Goal: Task Accomplishment & Management: Use online tool/utility

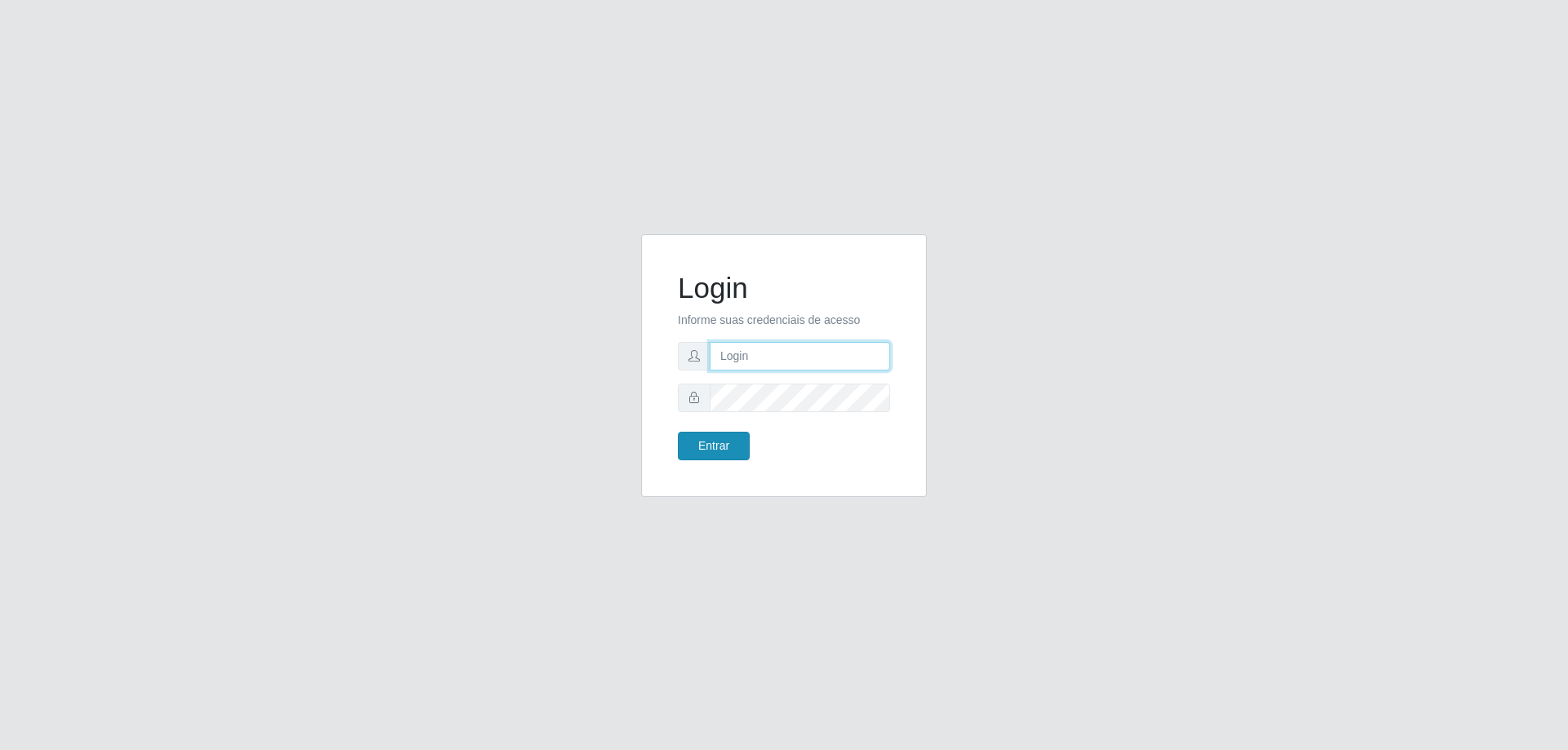
type input "[EMAIL_ADDRESS][DOMAIN_NAME]"
click at [726, 444] on button "Entrar" at bounding box center [713, 446] width 72 height 28
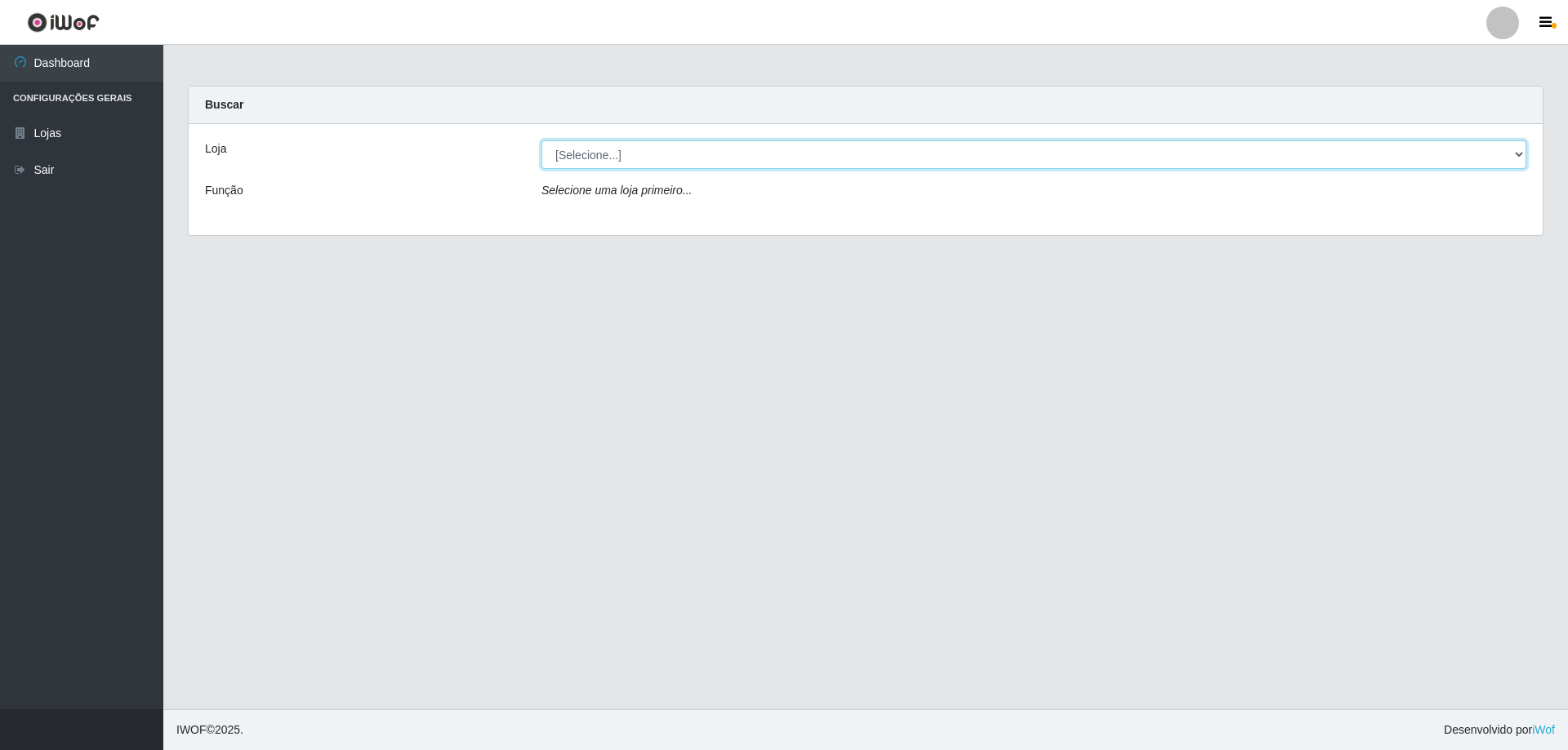
click at [1525, 156] on select "[Selecione...] SuperShow Bis - [GEOGRAPHIC_DATA]" at bounding box center [1033, 154] width 984 height 28
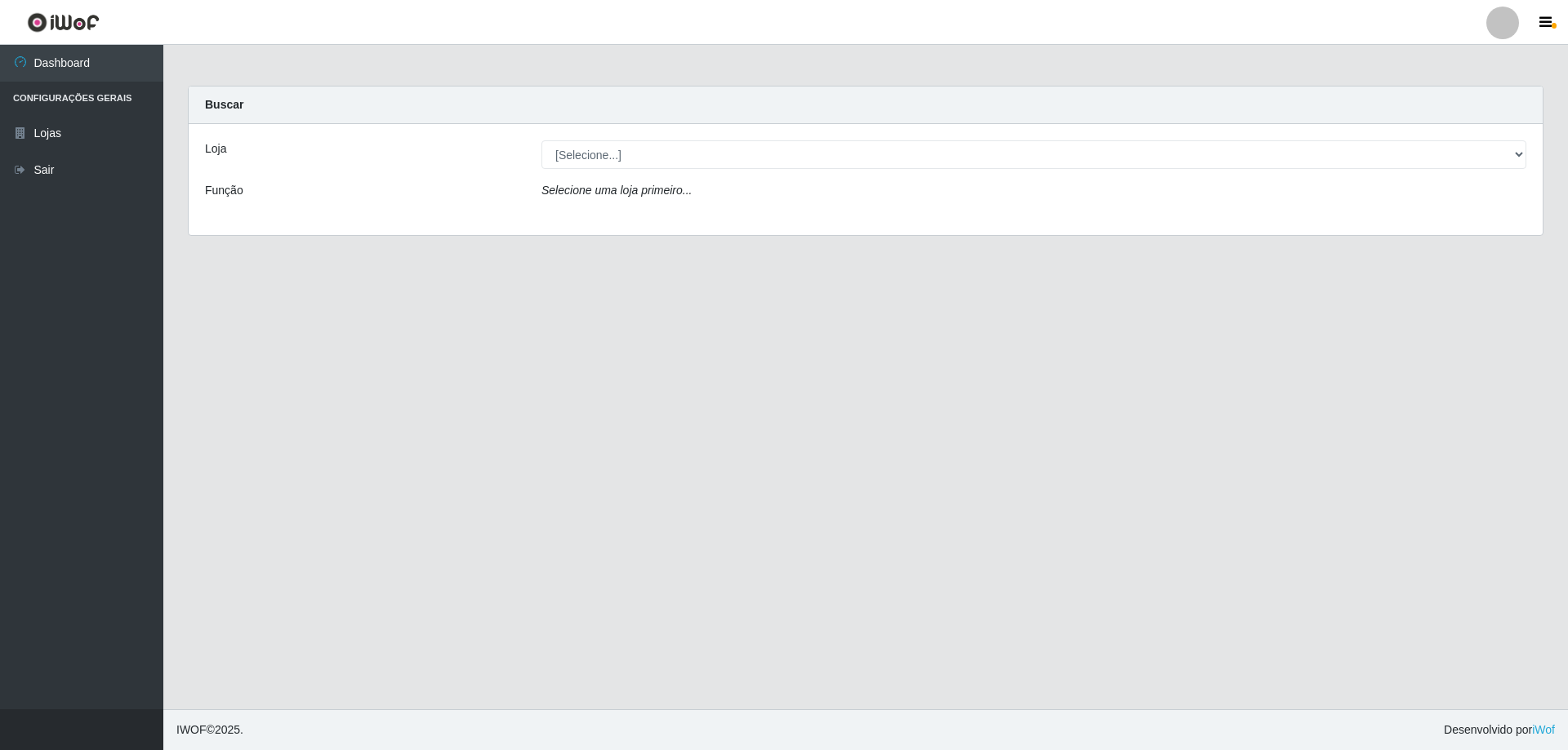
click at [827, 215] on div "Loja [Selecione...] SuperShow Bis - Avenida 6 Função Selecione uma loja primeir…" at bounding box center [866, 179] width 1353 height 111
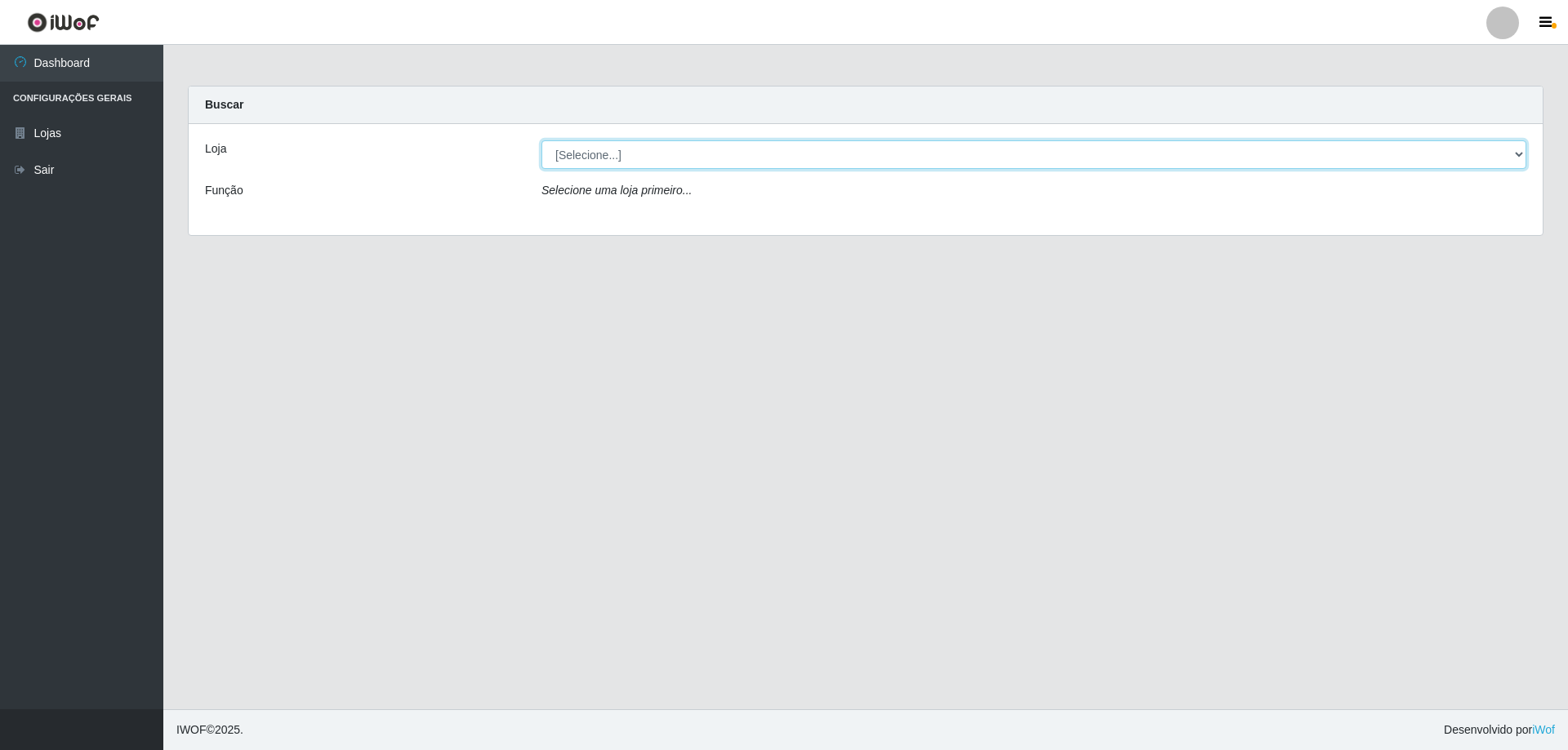
click at [1517, 156] on select "[Selecione...] SuperShow Bis - [GEOGRAPHIC_DATA]" at bounding box center [1033, 154] width 984 height 28
select select "59"
click at [541, 140] on select "[Selecione...] SuperShow Bis - [GEOGRAPHIC_DATA]" at bounding box center [1033, 154] width 984 height 28
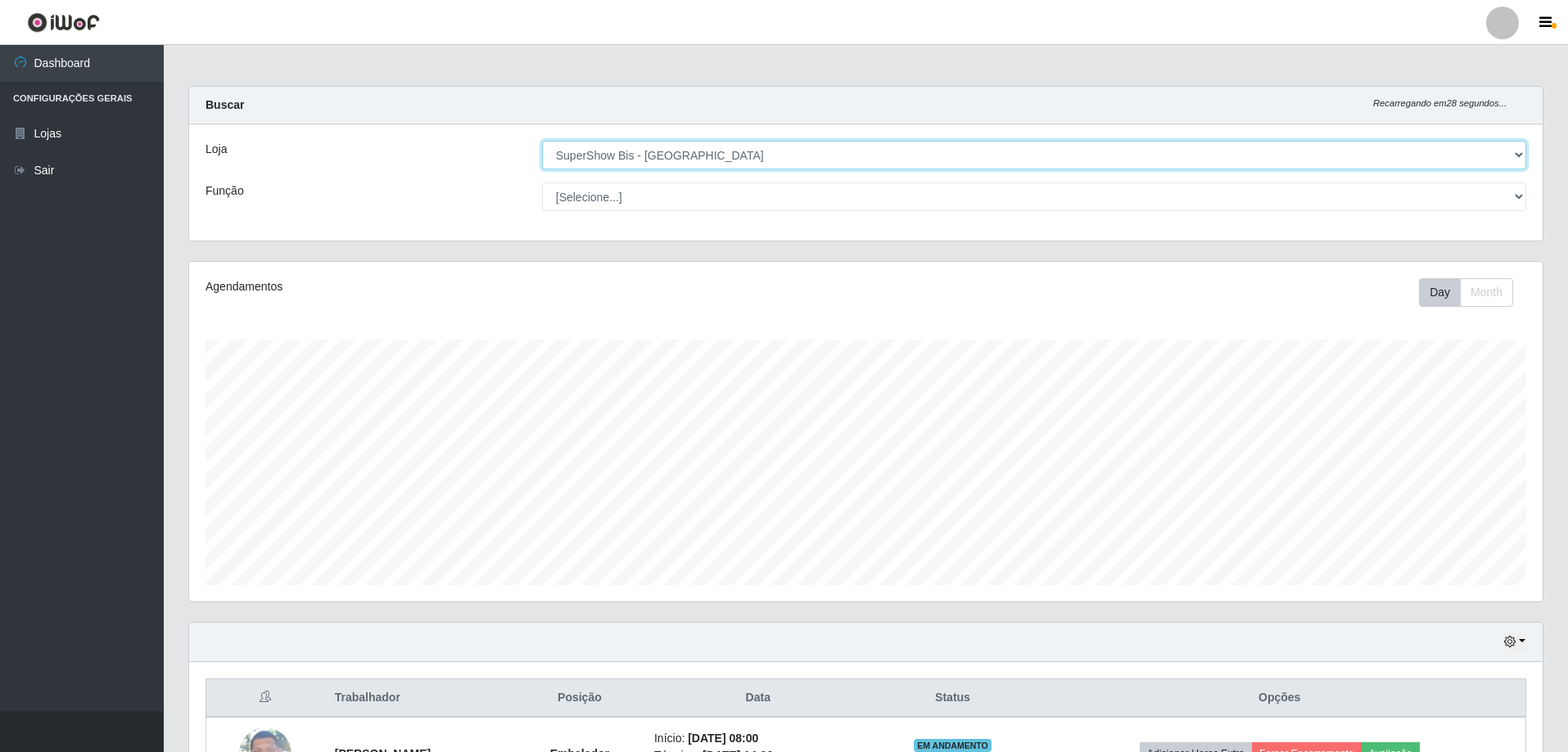
scroll to position [116, 0]
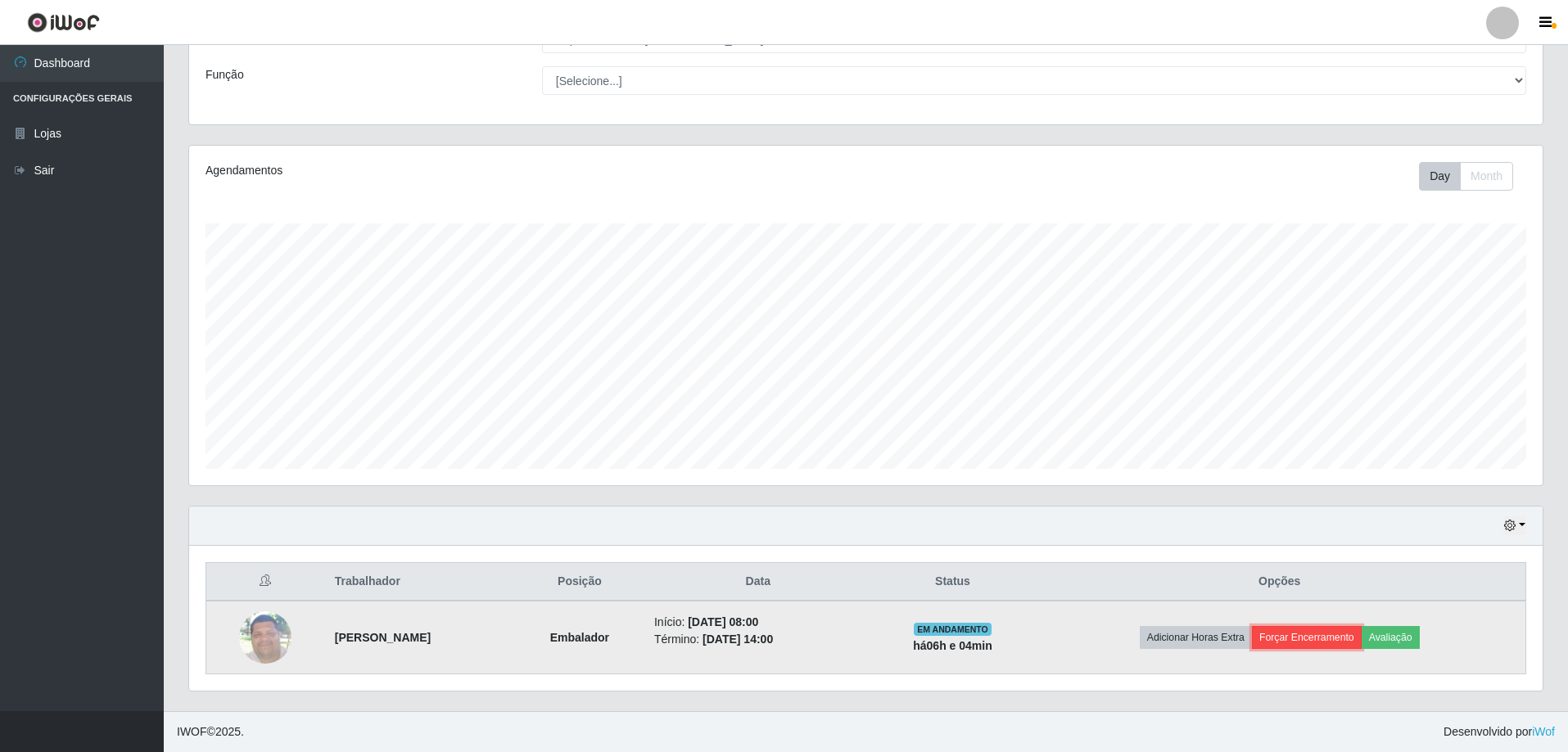
click at [1300, 634] on button "Forçar Encerramento" at bounding box center [1307, 637] width 109 height 23
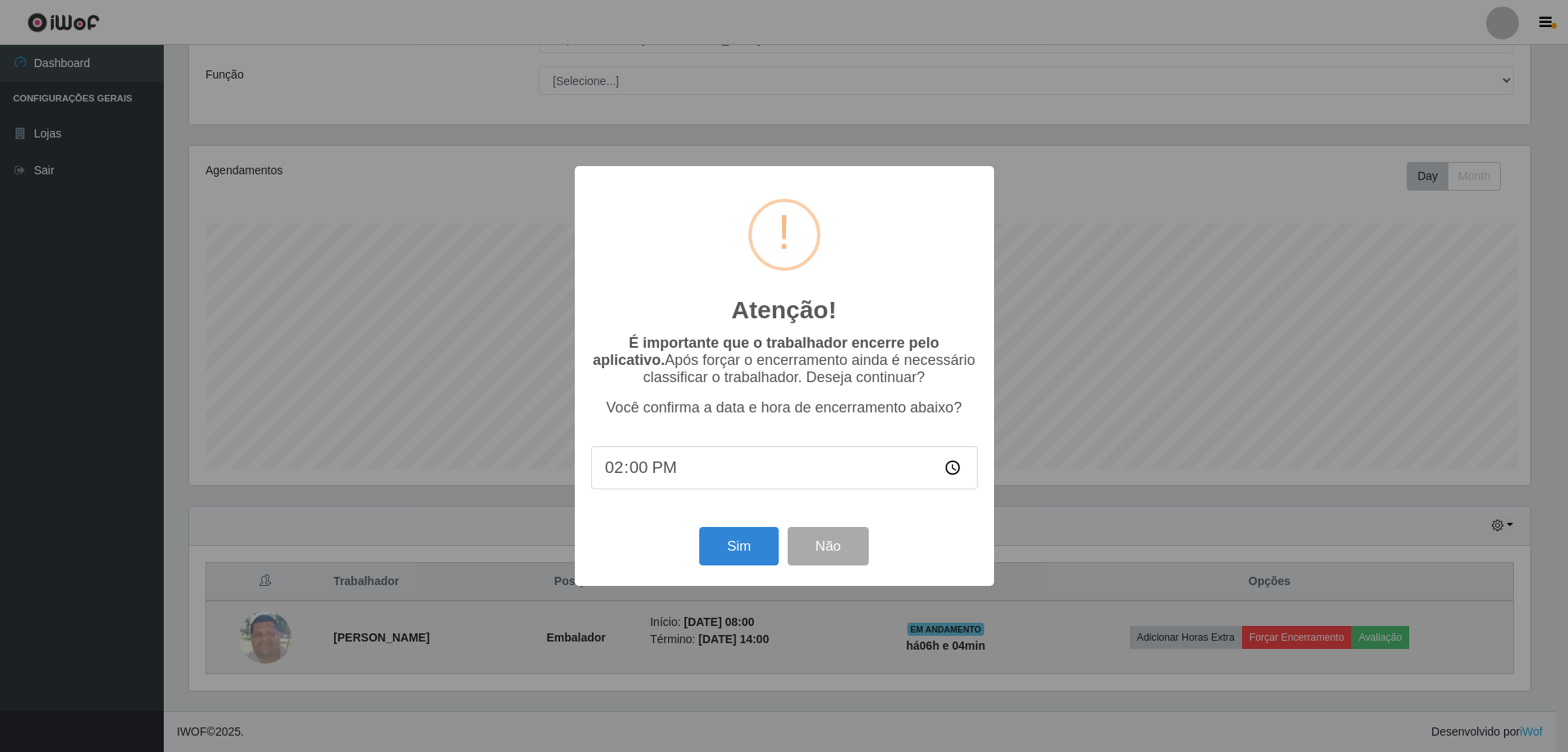
scroll to position [340, 1346]
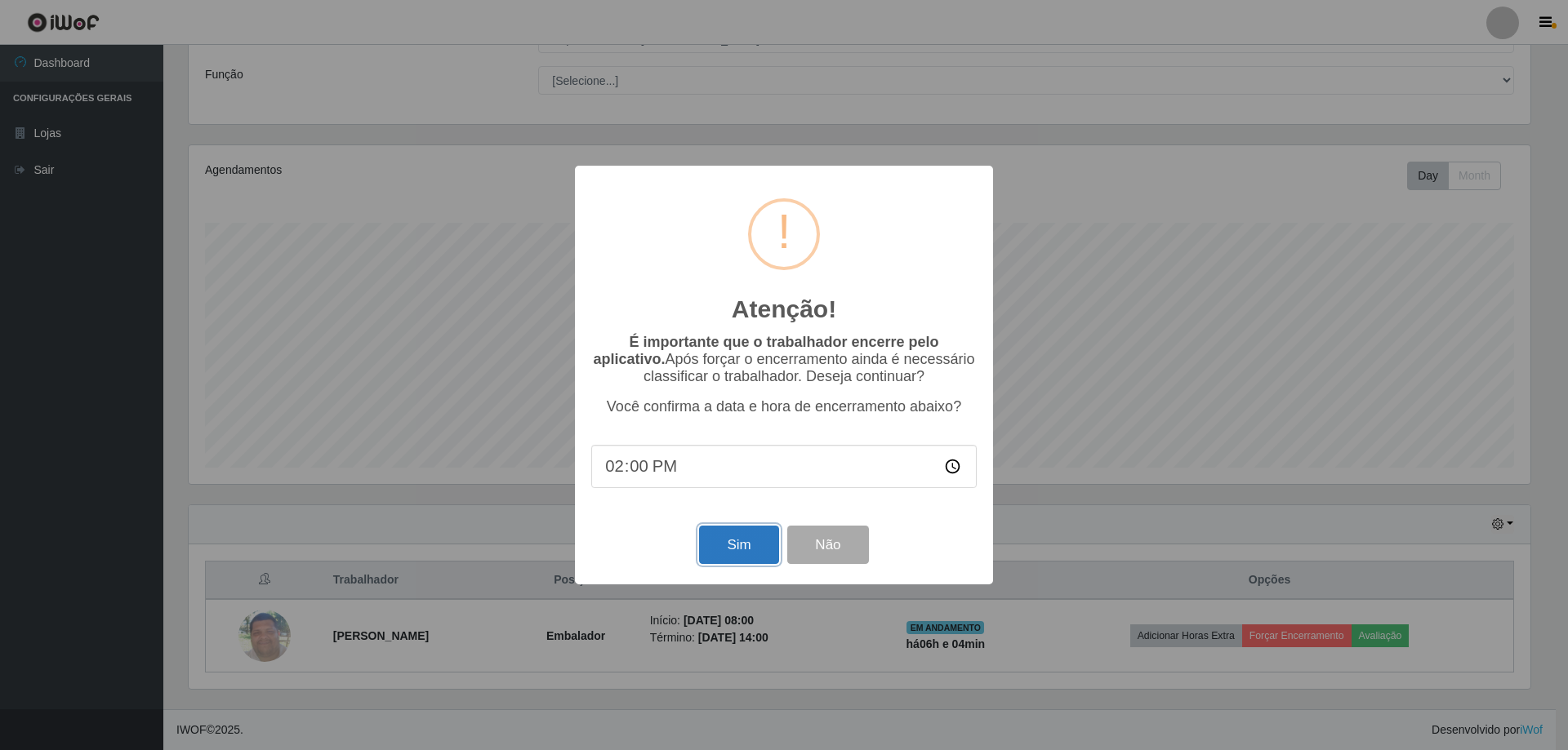
click at [742, 551] on button "Sim" at bounding box center [738, 544] width 79 height 38
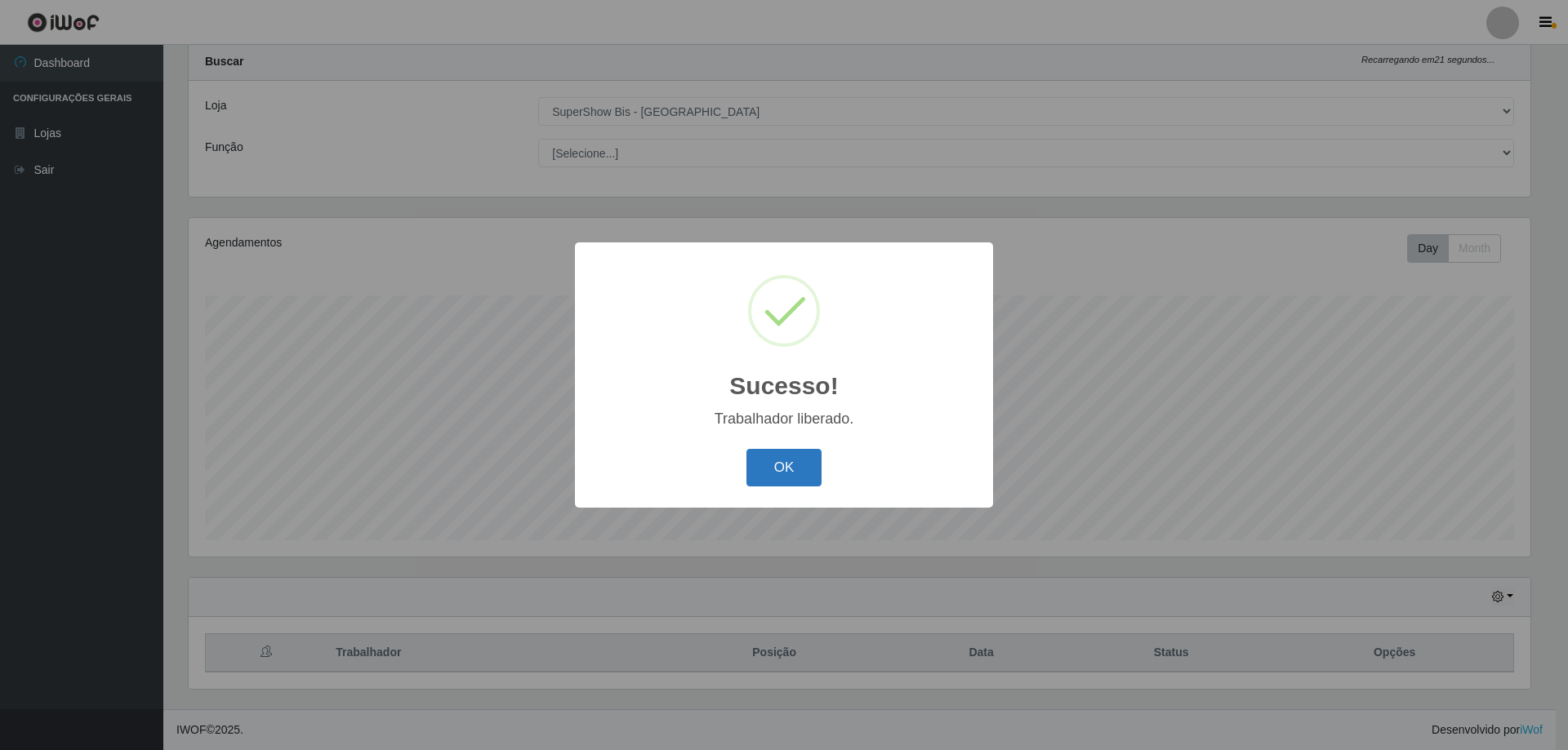
click at [766, 467] on button "OK" at bounding box center [784, 467] width 76 height 38
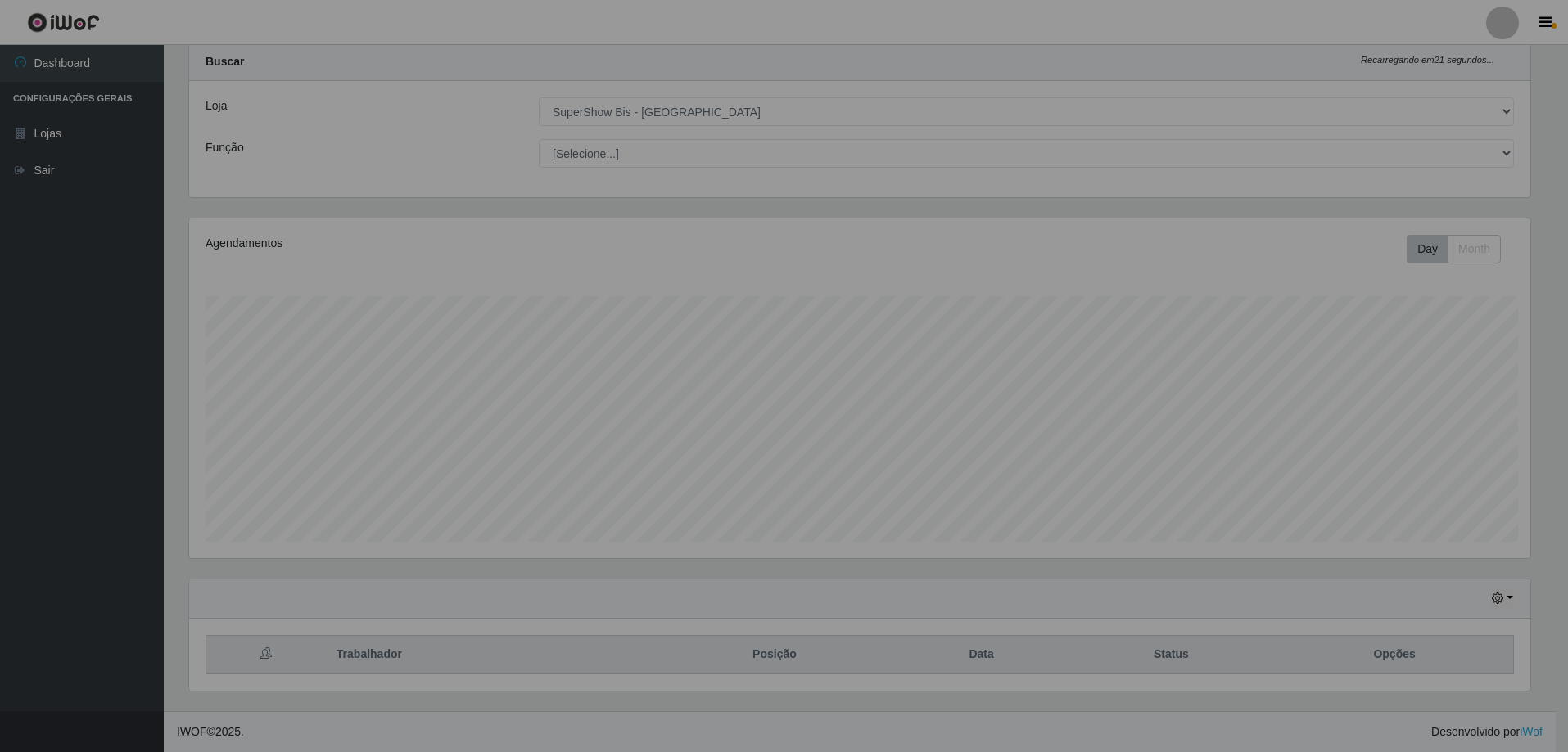
scroll to position [340, 1354]
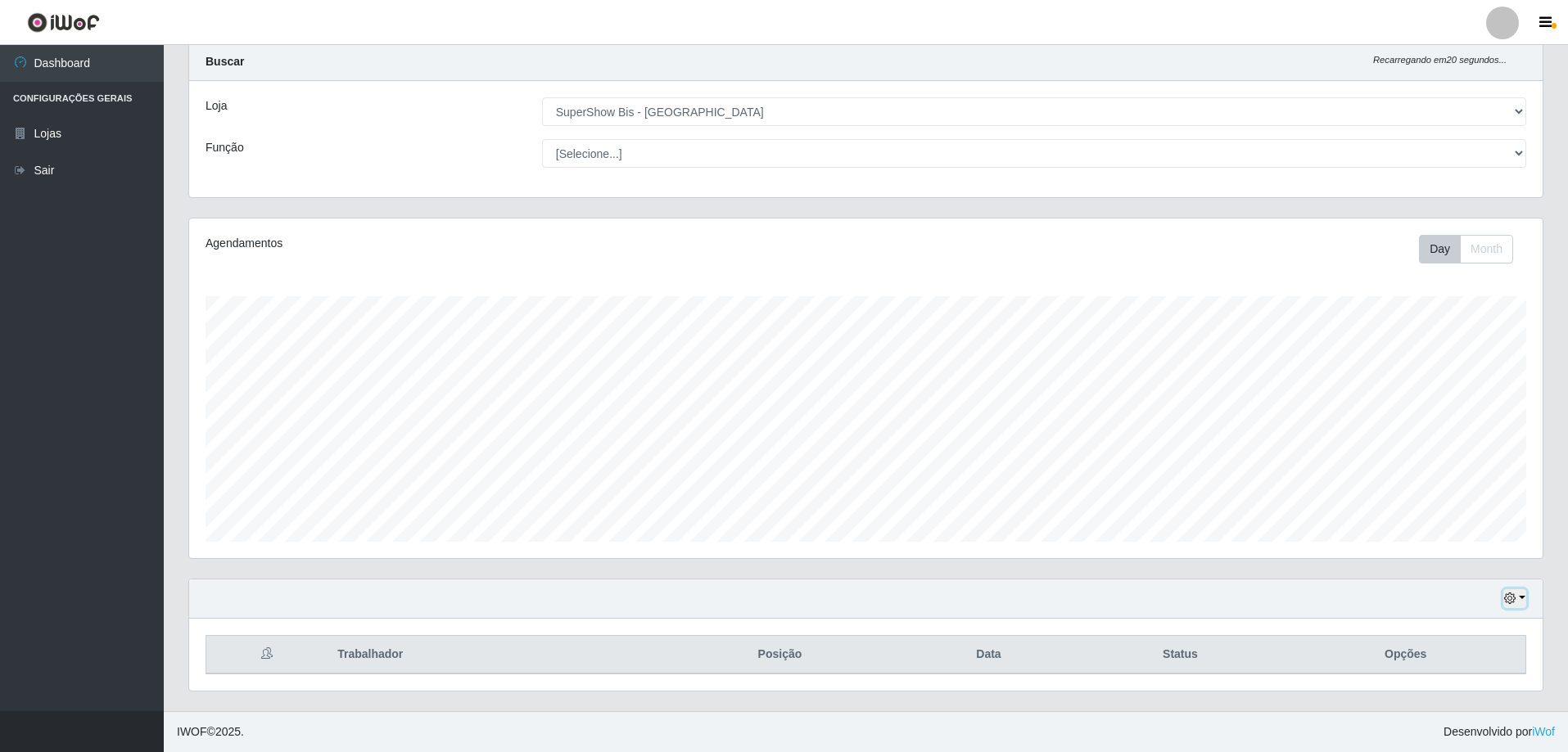
click at [1518, 603] on button "button" at bounding box center [1515, 598] width 23 height 19
click at [1446, 504] on button "3 dias" at bounding box center [1460, 503] width 129 height 35
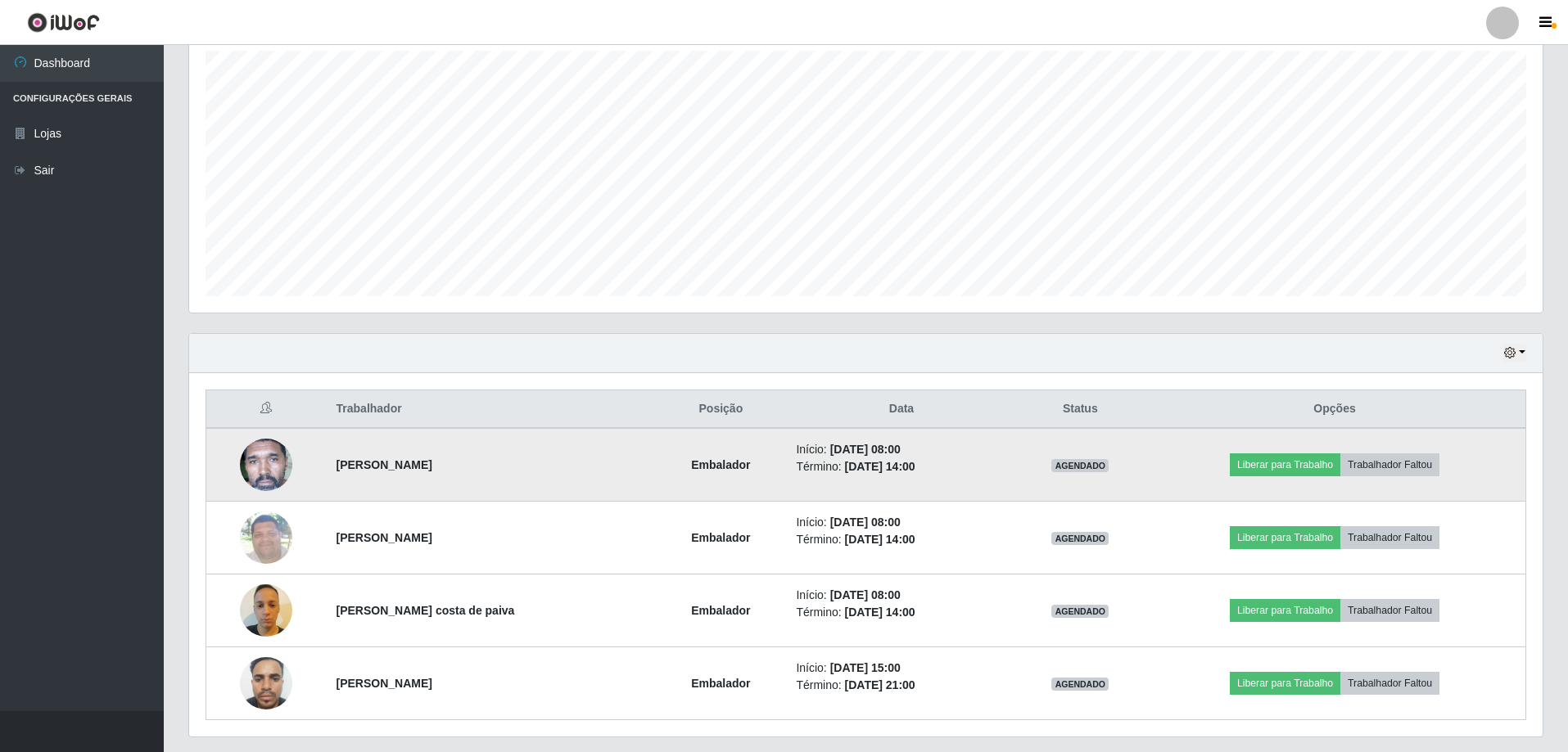
scroll to position [335, 0]
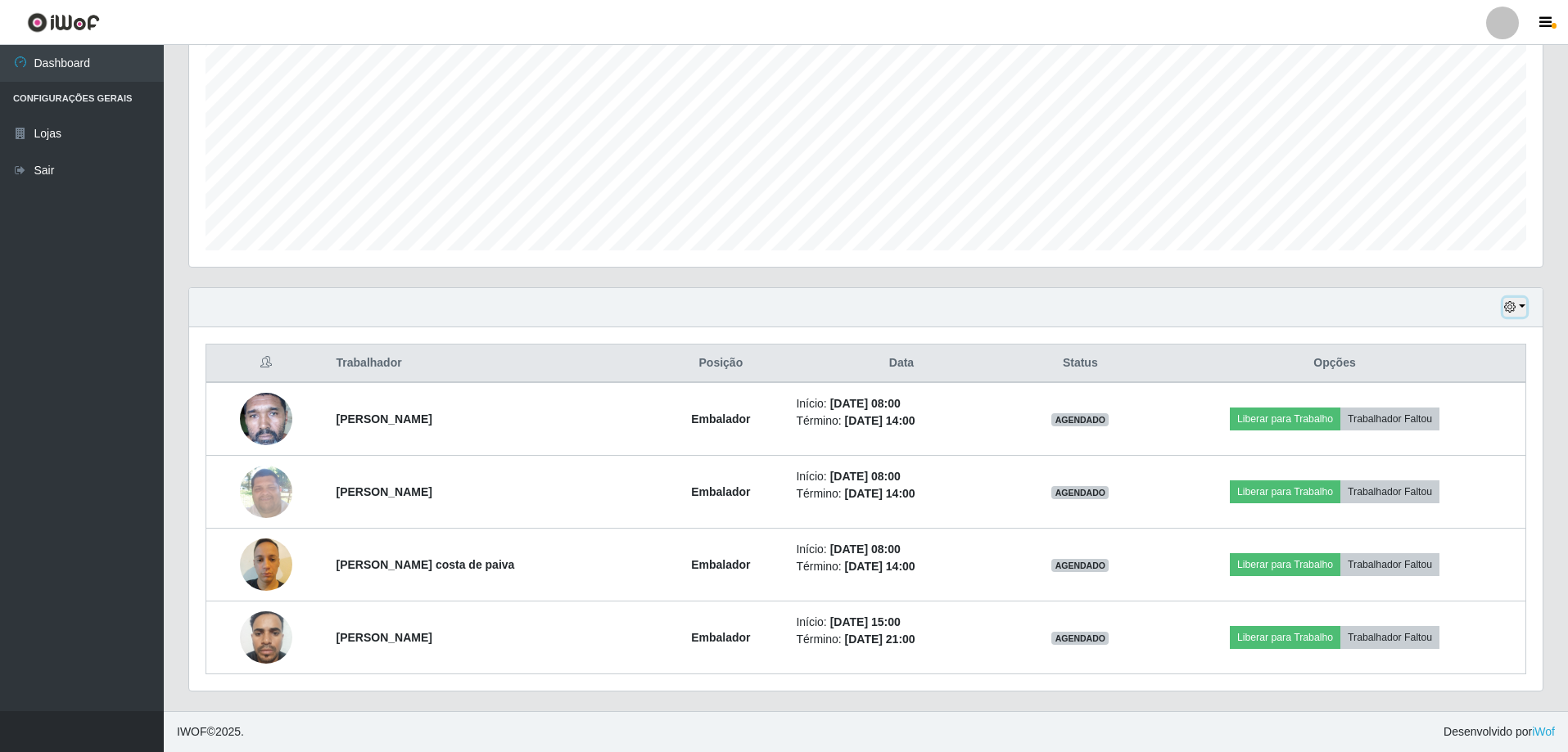
click at [1523, 308] on button "button" at bounding box center [1515, 307] width 23 height 19
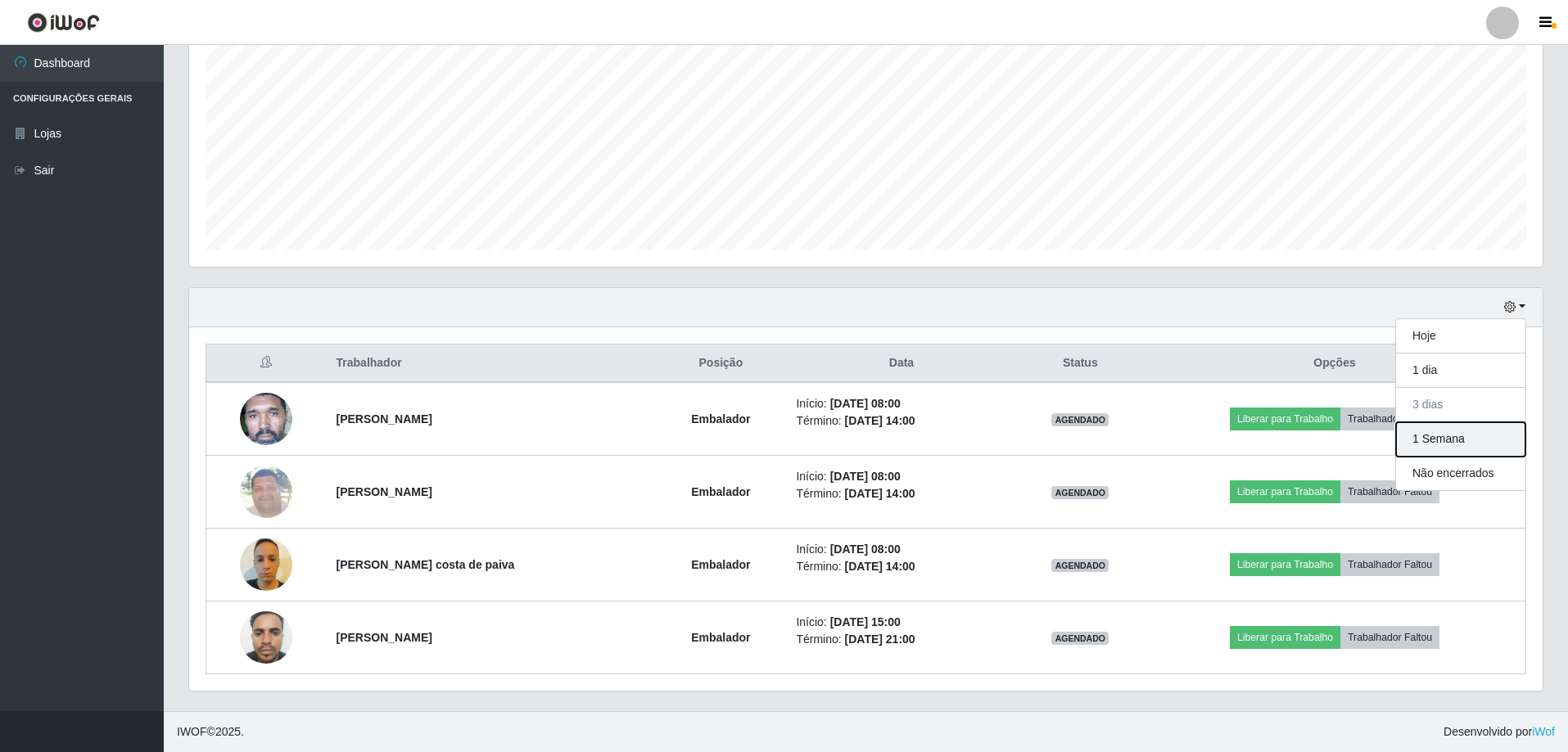
click at [1428, 444] on button "1 Semana" at bounding box center [1460, 439] width 129 height 35
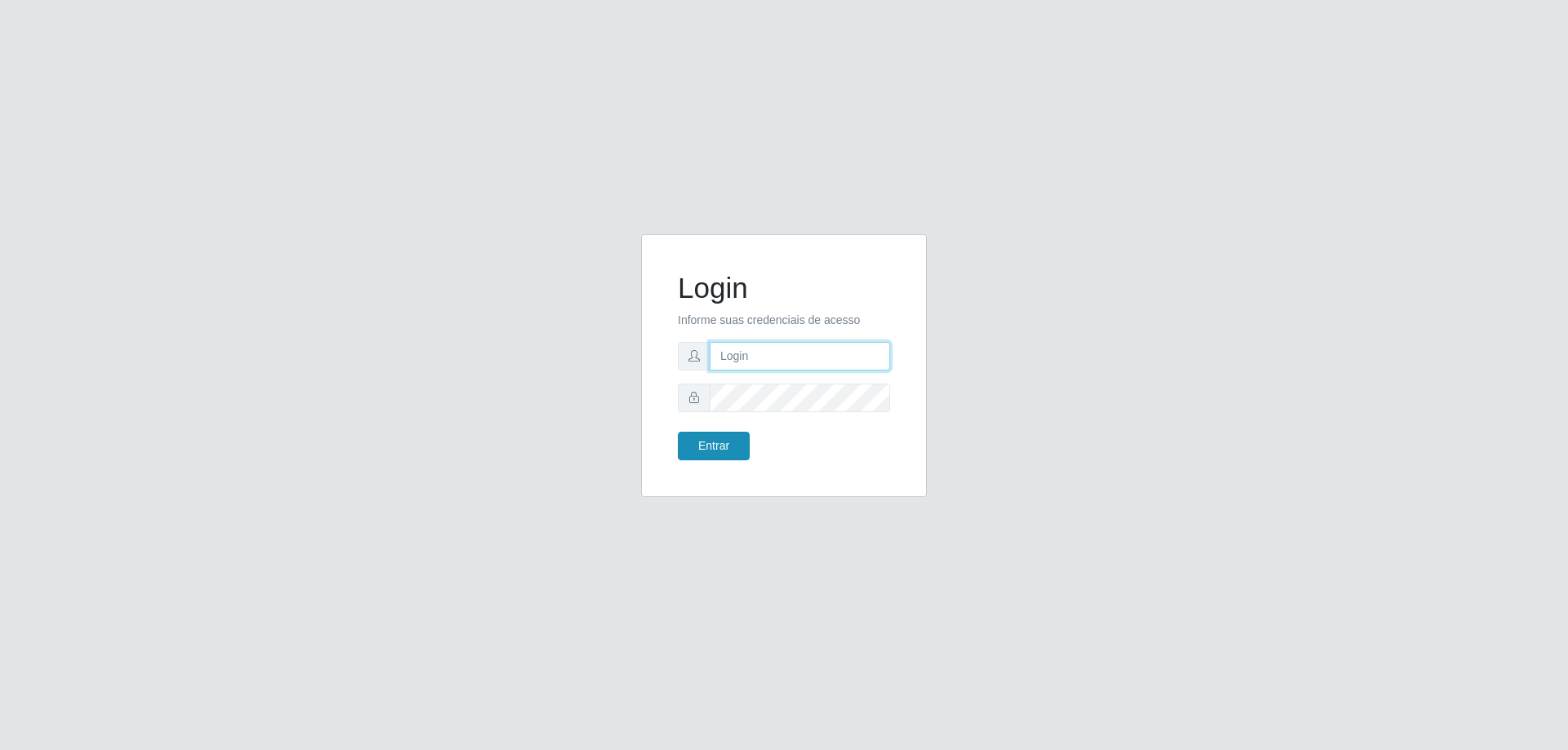
type input "[EMAIL_ADDRESS][DOMAIN_NAME]"
click at [712, 455] on button "Entrar" at bounding box center [713, 446] width 72 height 28
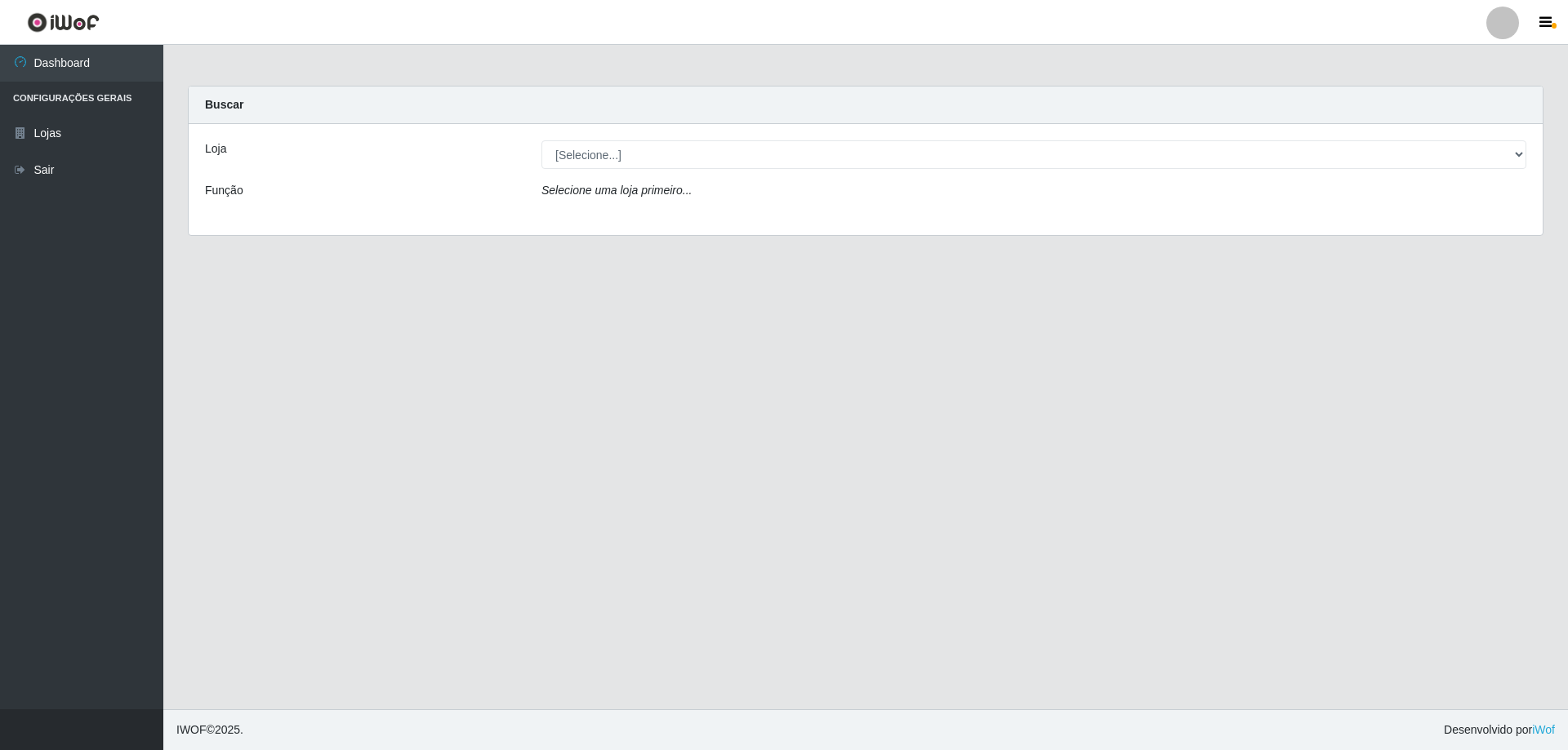
click at [1524, 154] on div "[Selecione...] SuperShow Bis - [GEOGRAPHIC_DATA]" at bounding box center [1034, 154] width 1009 height 28
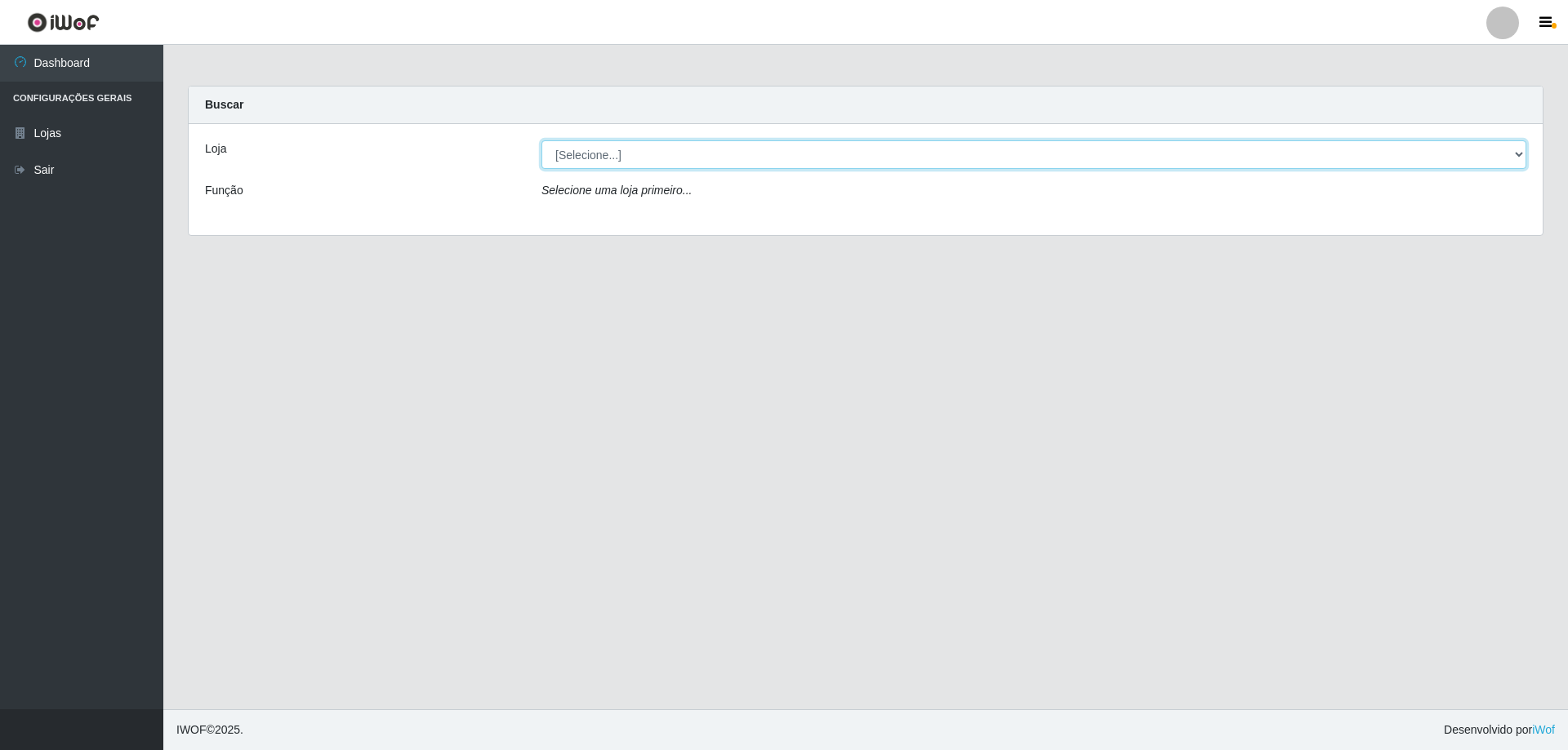
click at [1524, 154] on select "[Selecione...] SuperShow Bis - [GEOGRAPHIC_DATA]" at bounding box center [1033, 154] width 984 height 28
select select "59"
click at [541, 140] on select "[Selecione...] SuperShow Bis - [GEOGRAPHIC_DATA]" at bounding box center [1033, 154] width 984 height 28
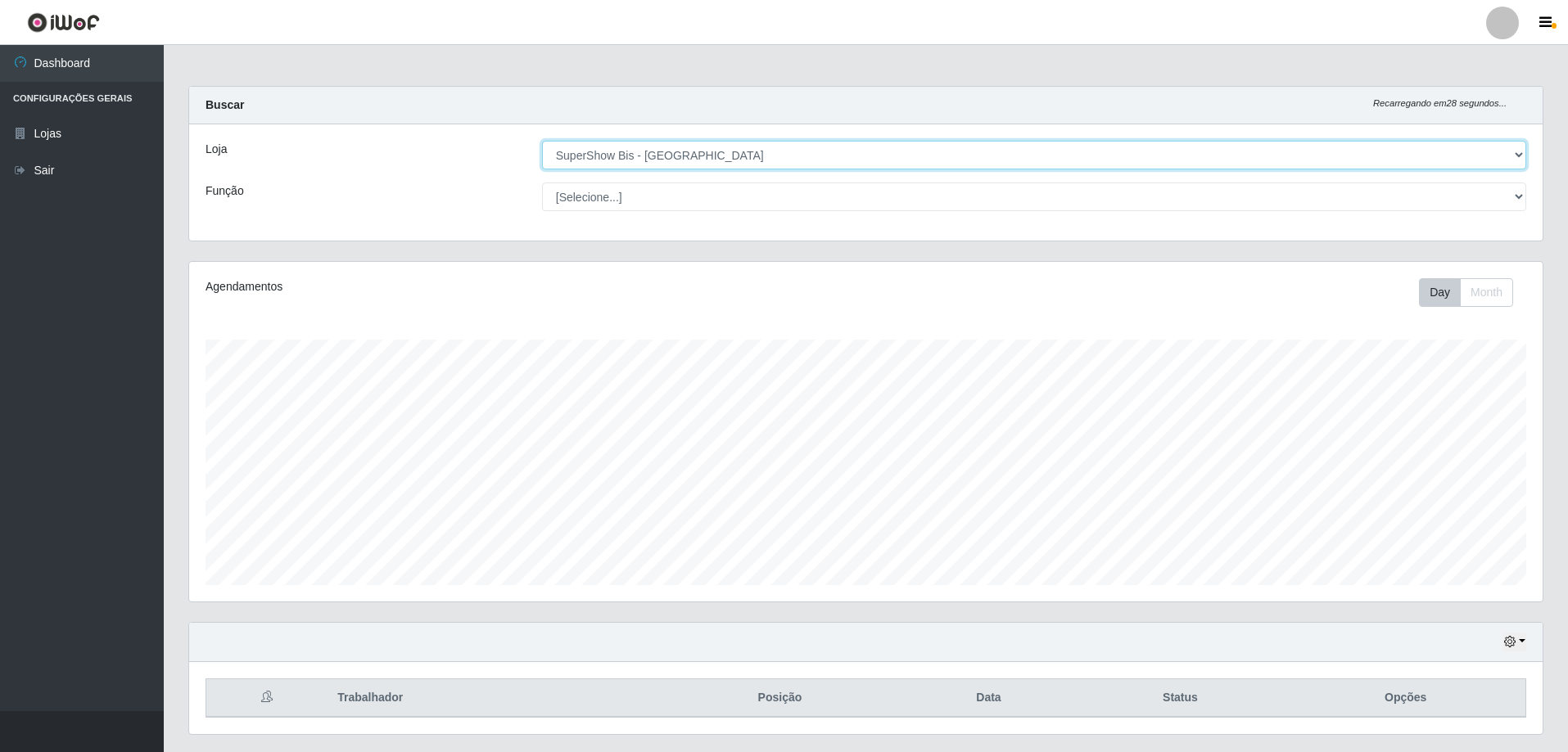
scroll to position [44, 0]
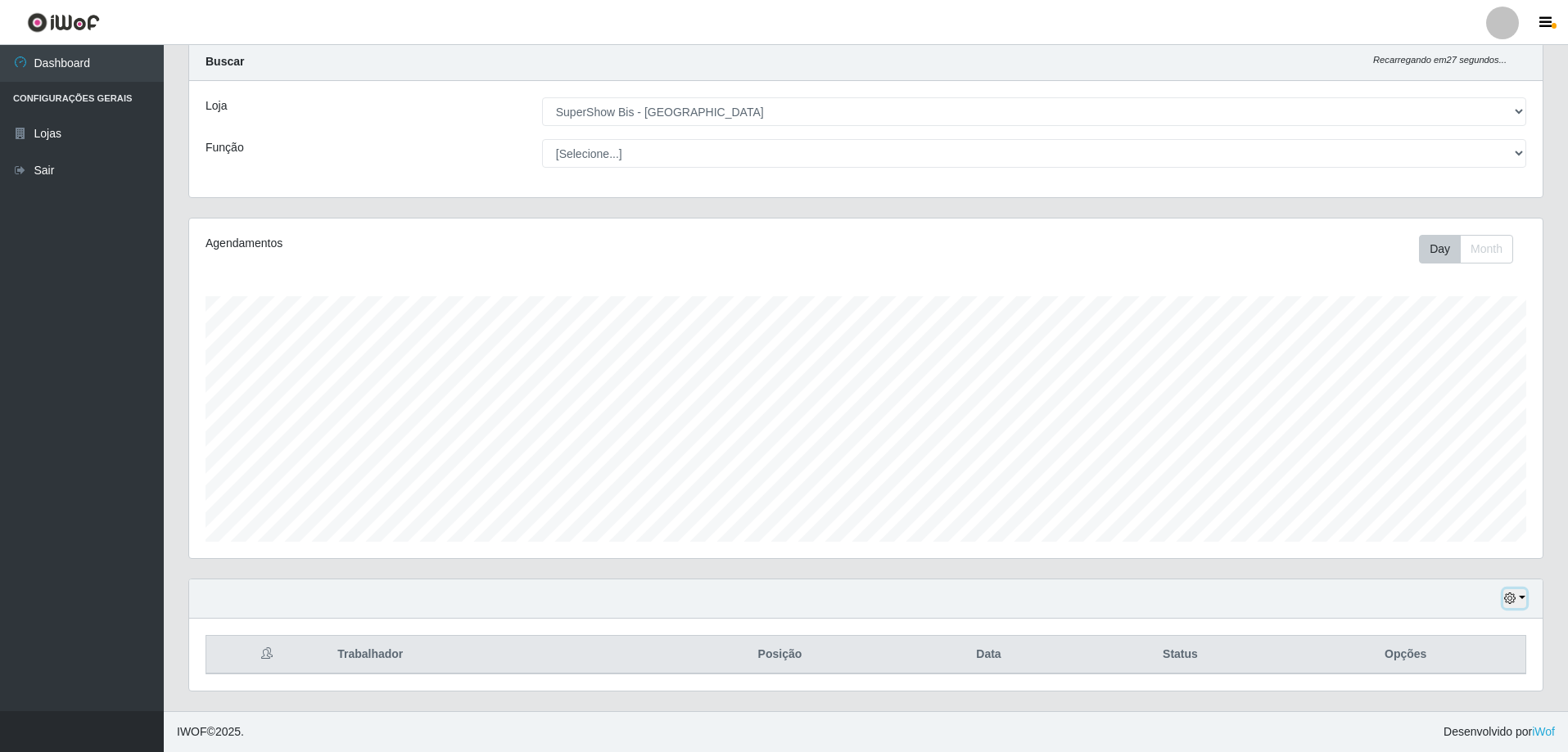
click at [1521, 595] on button "button" at bounding box center [1515, 598] width 23 height 19
click at [1432, 535] on button "1 Semana" at bounding box center [1460, 537] width 129 height 35
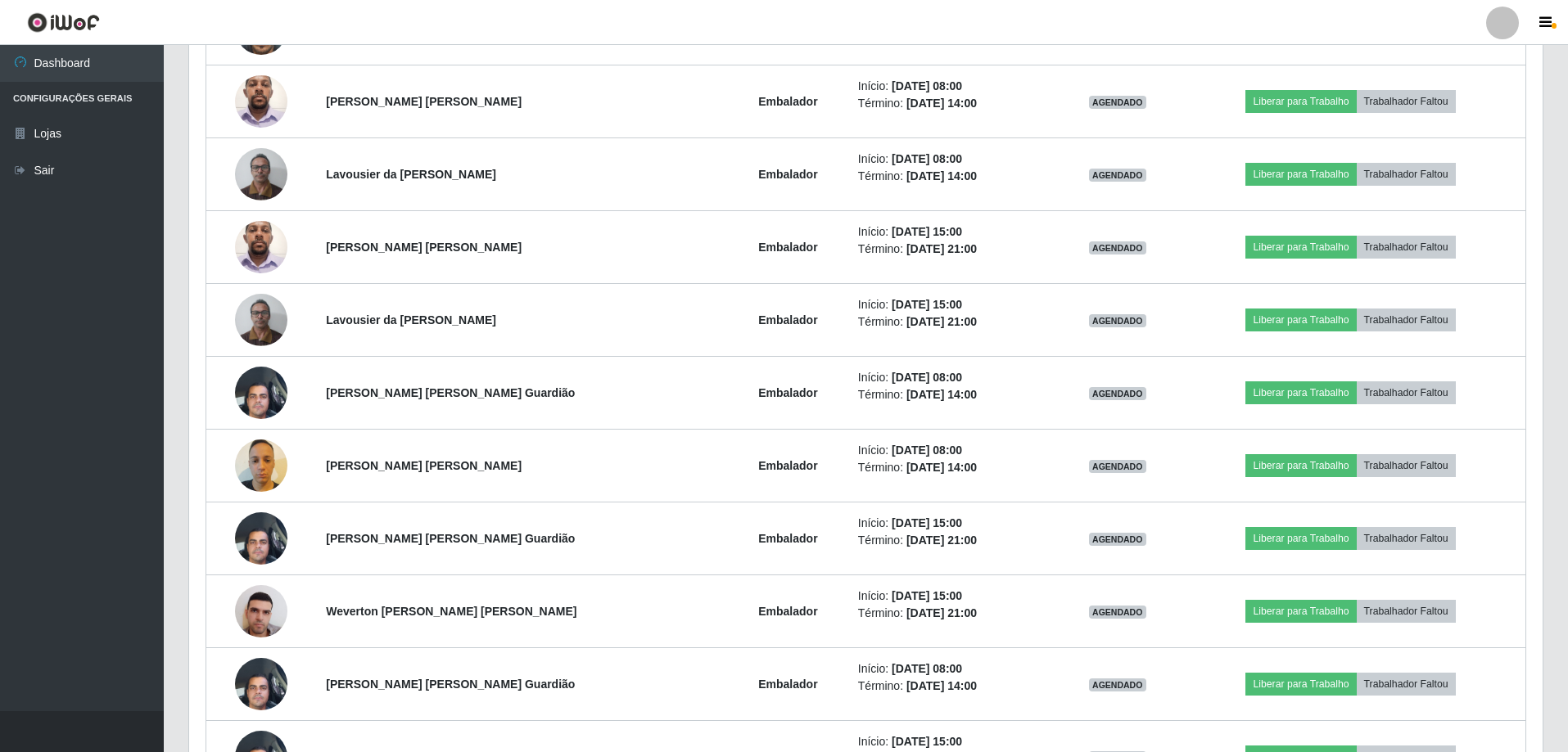
scroll to position [1108, 0]
